Goal: Communication & Community: Answer question/provide support

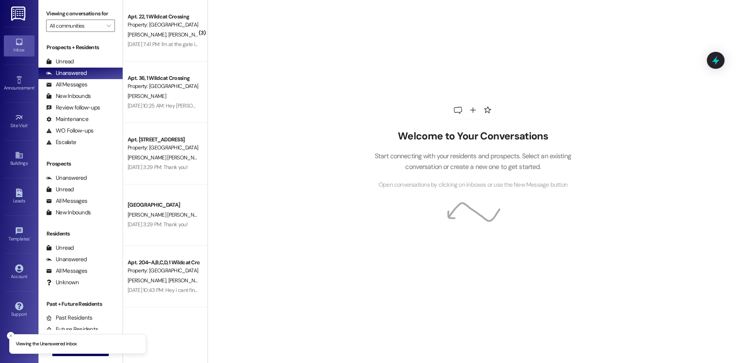
click at [75, 55] on div "Prospects + Residents Unread (0) Unread: Any message you haven't read yet will …" at bounding box center [80, 95] width 84 height 104
click at [75, 61] on div "Unread (0)" at bounding box center [80, 62] width 84 height 12
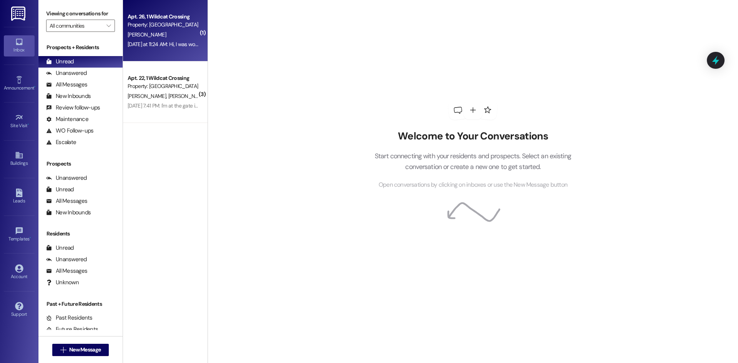
click at [166, 20] on div "Apt. 26, 1 Wildcat Crossing" at bounding box center [163, 17] width 71 height 8
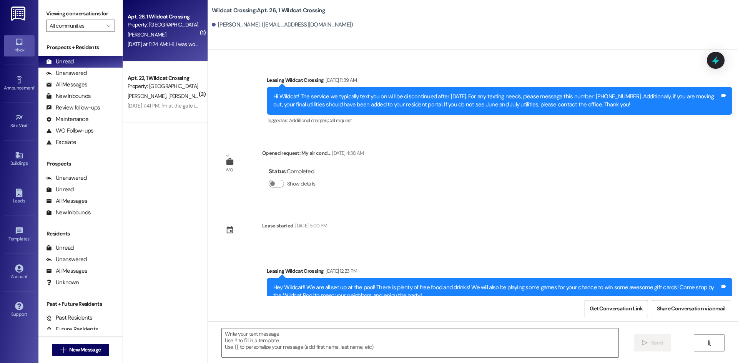
scroll to position [12932, 0]
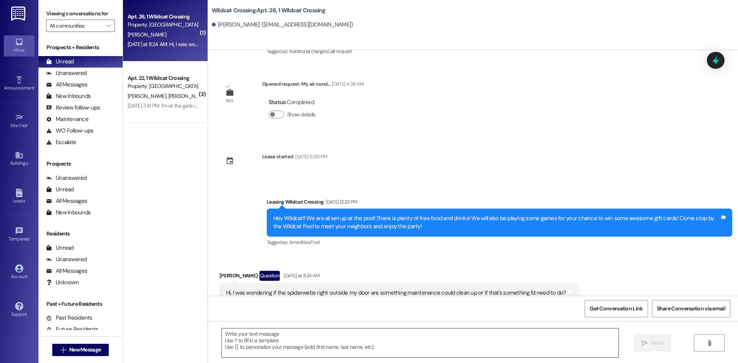
click at [361, 338] on textarea at bounding box center [420, 342] width 396 height 29
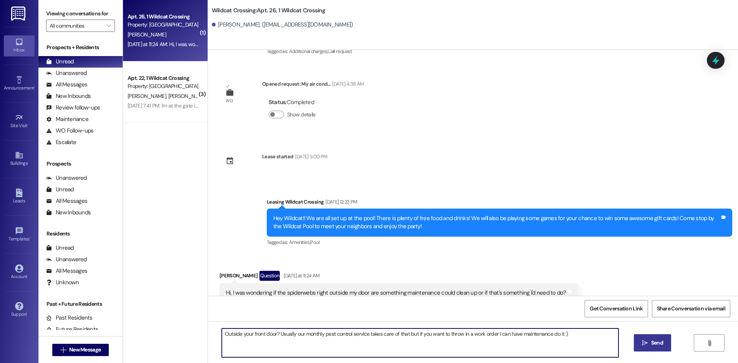
type textarea "Outside your front door? Usually our monthly pest control service takes care of…"
click at [664, 344] on button " Send" at bounding box center [652, 342] width 37 height 17
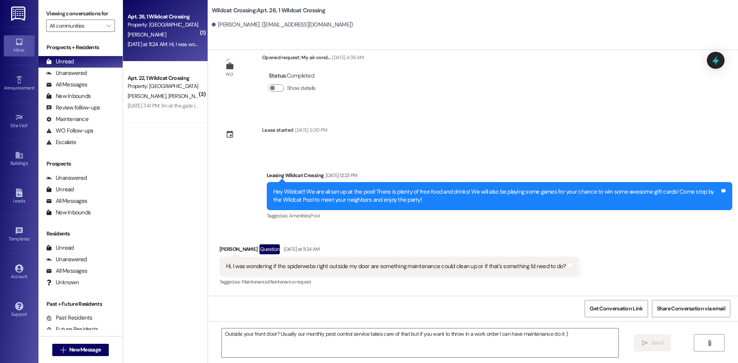
scroll to position [12985, 0]
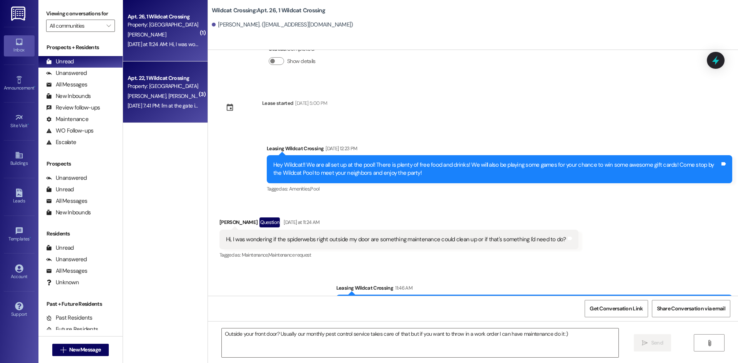
click at [168, 98] on span "[PERSON_NAME]" at bounding box center [187, 96] width 38 height 7
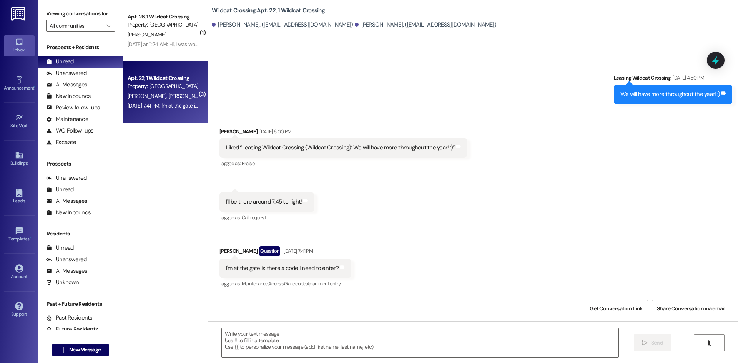
scroll to position [1442, 0]
click at [286, 341] on textarea at bounding box center [420, 342] width 396 height 29
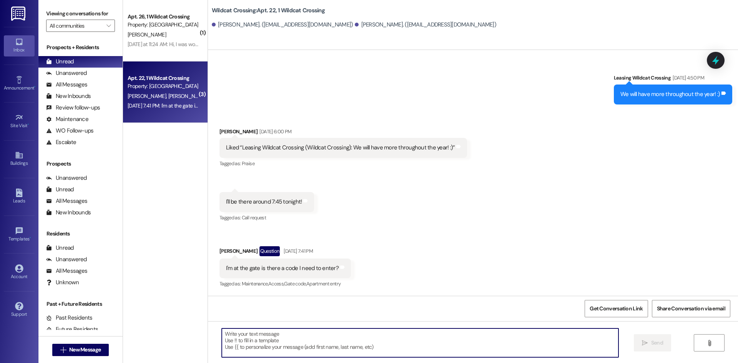
paste textarea "Hi [PERSON_NAME], our office hors are [DATE] through [DATE] 10am-5:30pm - We ar…"
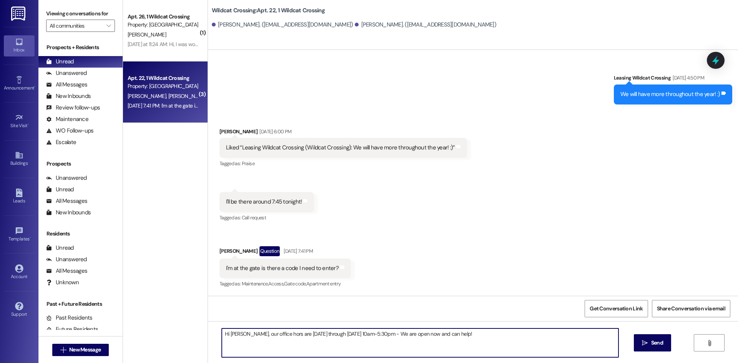
click at [484, 342] on textarea "Hi [PERSON_NAME], our office hors are [DATE] through [DATE] 10am-5:30pm - We ar…" at bounding box center [420, 342] width 396 height 29
type textarea "Hi [PERSON_NAME], our office hors are [DATE] through [DATE] 10am-5:30pm - We ar…"
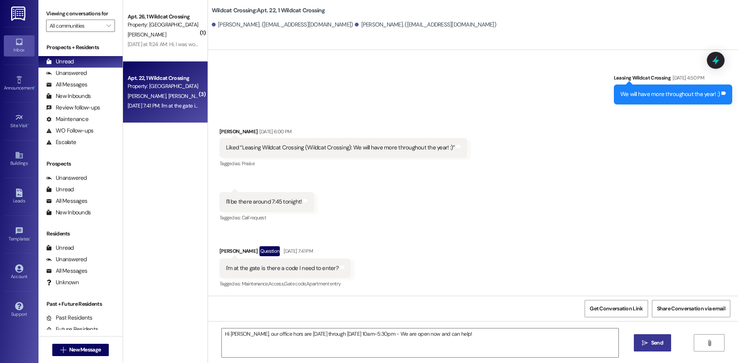
click at [639, 347] on button " Send" at bounding box center [652, 342] width 37 height 17
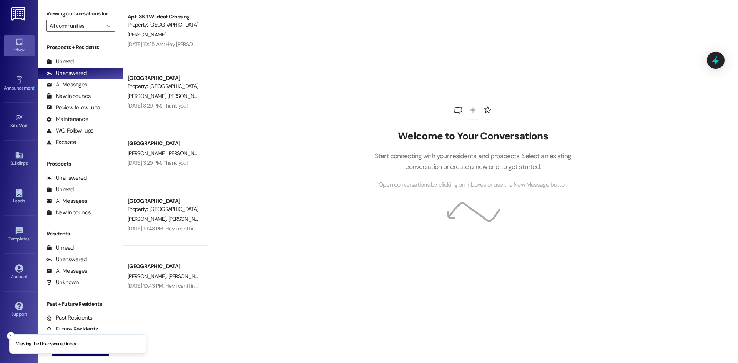
click at [78, 55] on div "Prospects + Residents Unread (0) Unread: Any message you haven't read yet will …" at bounding box center [80, 95] width 84 height 104
click at [76, 59] on div "Unread (0)" at bounding box center [80, 62] width 84 height 12
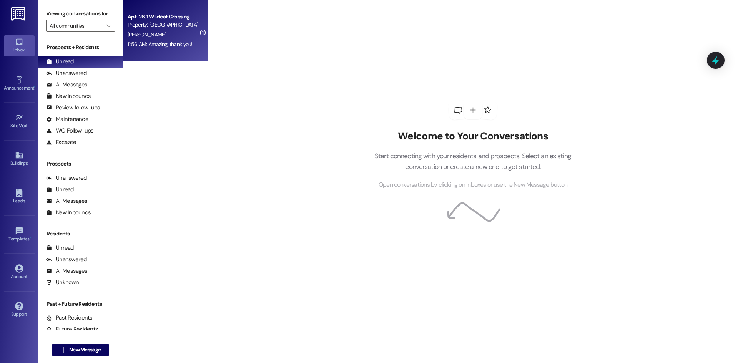
click at [165, 33] on div "[PERSON_NAME]" at bounding box center [163, 35] width 73 height 10
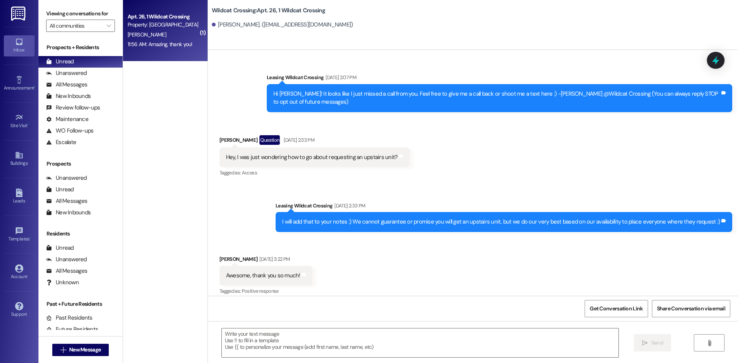
scroll to position [13061, 0]
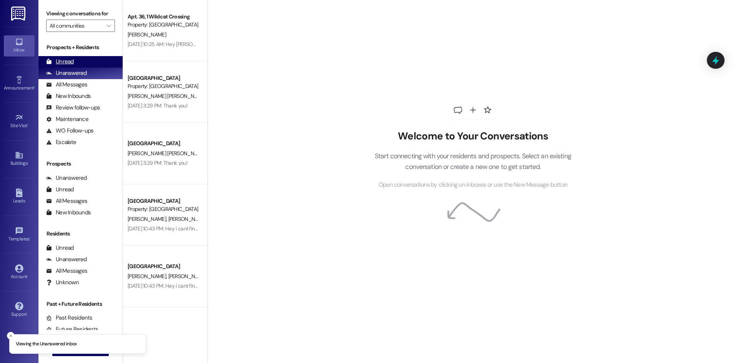
click at [85, 60] on div "Unread (0)" at bounding box center [80, 62] width 84 height 12
